Goal: Task Accomplishment & Management: Manage account settings

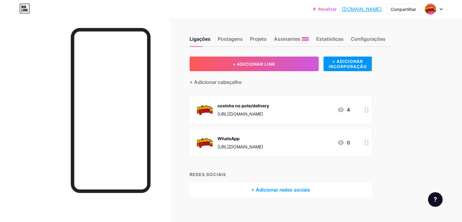
click at [368, 144] on circle at bounding box center [368, 145] width 2 height 2
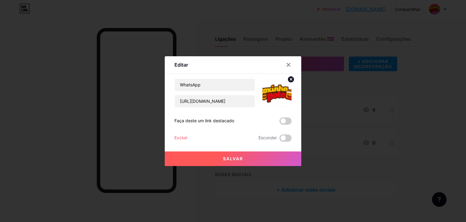
click at [283, 120] on span at bounding box center [286, 120] width 12 height 7
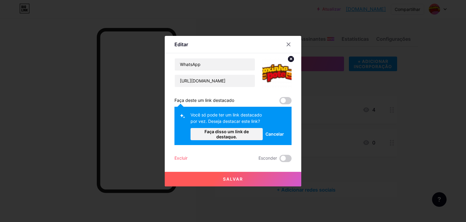
click at [229, 138] on font "Faça disso um link de destaque." at bounding box center [227, 134] width 44 height 10
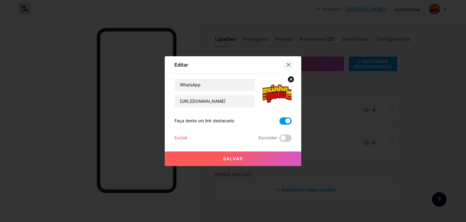
click at [288, 65] on icon at bounding box center [288, 64] width 5 height 5
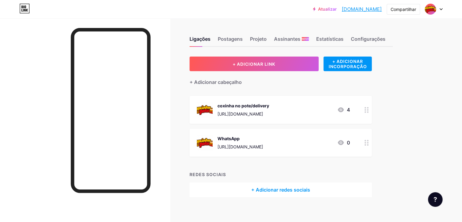
click at [344, 110] on icon at bounding box center [341, 109] width 6 height 5
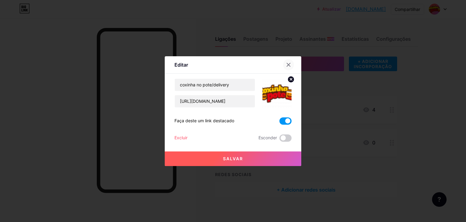
click at [286, 64] on icon at bounding box center [288, 64] width 5 height 5
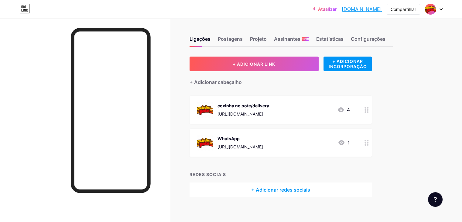
click at [368, 144] on circle at bounding box center [368, 145] width 2 height 2
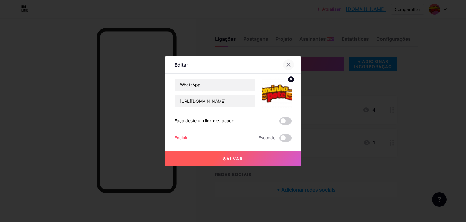
click at [286, 65] on icon at bounding box center [288, 64] width 5 height 5
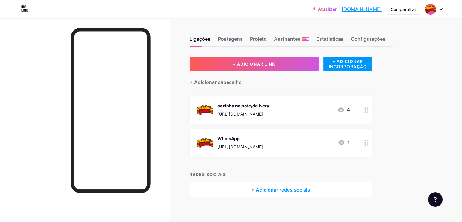
click at [369, 112] on icon at bounding box center [366, 110] width 4 height 6
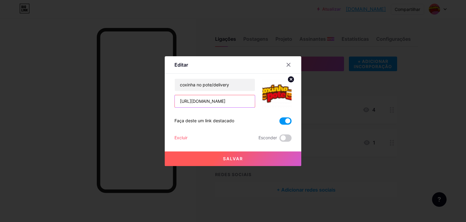
click at [236, 100] on input "[URL][DOMAIN_NAME]" at bounding box center [215, 101] width 80 height 12
click at [287, 64] on icon at bounding box center [288, 64] width 3 height 3
